Goal: Transaction & Acquisition: Purchase product/service

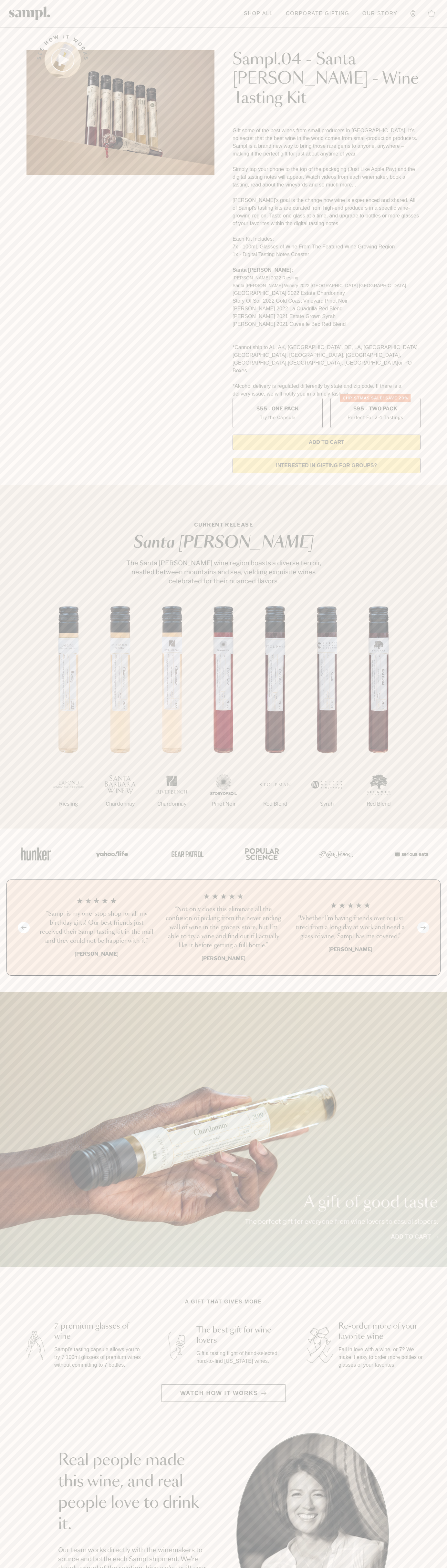
click at [249, 32] on div "Sampl.04 - Santa [PERSON_NAME] - Wine Tasting Kit Gift some of the best wines f…" at bounding box center [326, 237] width 188 height 424
click at [432, 752] on div "1/7 Riesling 2/7 Chardonnay 3/7" at bounding box center [224, 717] width 447 height 222
click at [234, 1567] on html "Skip to main content Toggle navigation menu Shop All Corporate Gifting Our Stor…" at bounding box center [224, 1304] width 447 height 2608
click at [22, 262] on div "See how it works Sampl.04 - Santa [PERSON_NAME] - Wine Tasting Kit Gift some of…" at bounding box center [224, 252] width 406 height 453
